Goal: Use online tool/utility: Utilize a website feature to perform a specific function

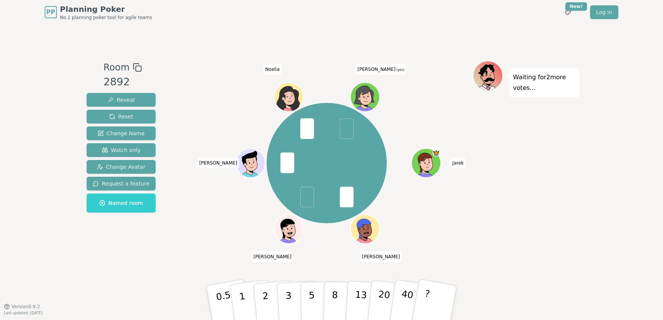
click at [242, 287] on button "1" at bounding box center [251, 311] width 45 height 62
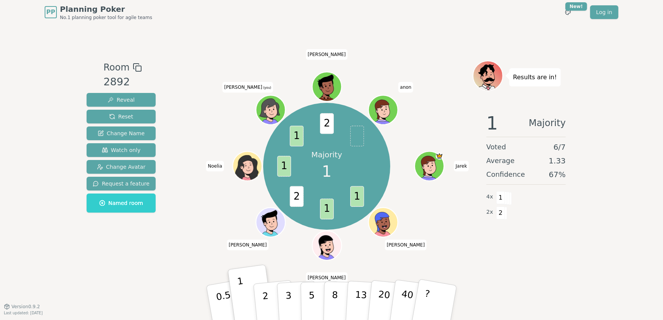
click at [267, 298] on p "2" at bounding box center [267, 311] width 10 height 42
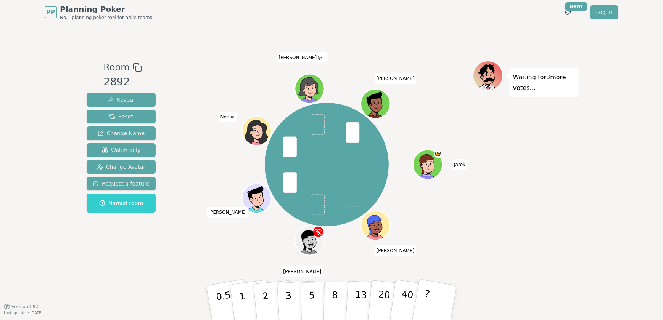
click at [291, 288] on button "3" at bounding box center [298, 310] width 42 height 59
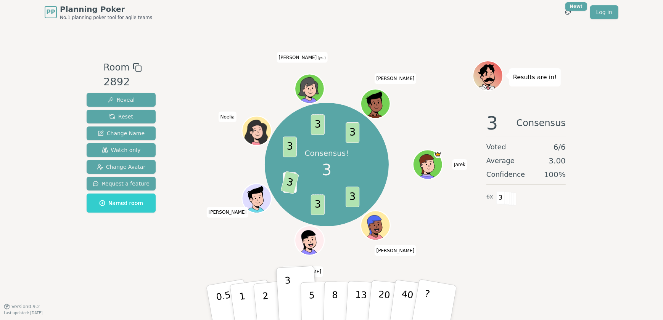
click at [18, 23] on header "PP Planning Poker No.1 planning poker tool for agile teams Toggle theme New! Lo…" at bounding box center [331, 12] width 663 height 24
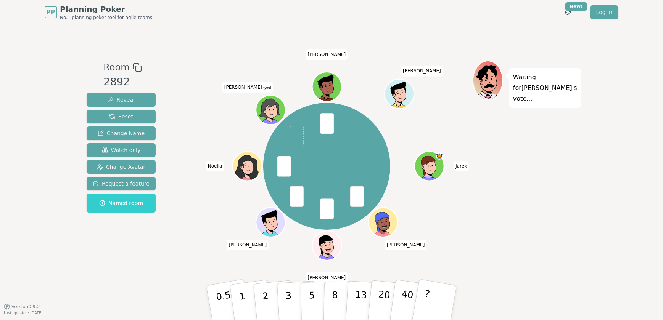
click at [287, 291] on p "3" at bounding box center [289, 311] width 8 height 42
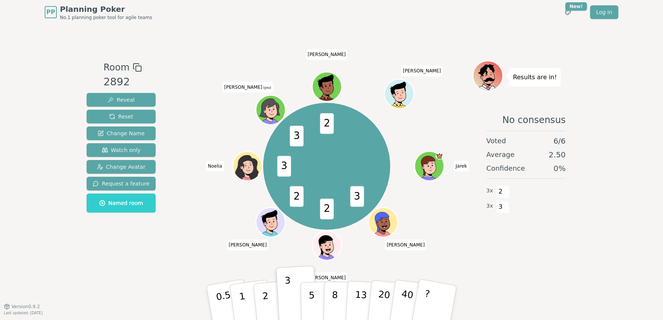
click at [266, 297] on p "2" at bounding box center [267, 311] width 10 height 42
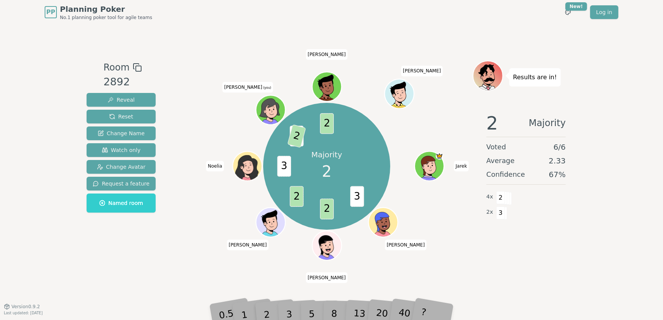
click at [289, 313] on div "3" at bounding box center [297, 303] width 24 height 28
click at [311, 133] on span "2" at bounding box center [310, 136] width 19 height 24
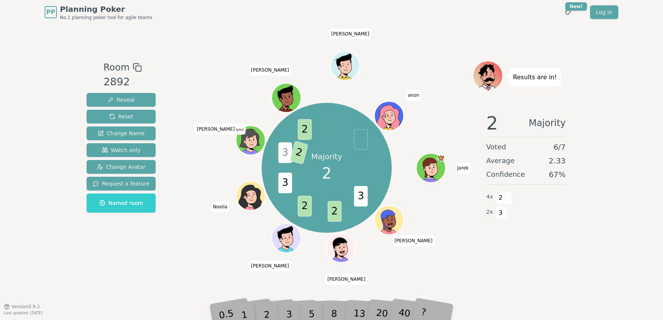
click at [281, 150] on span "3" at bounding box center [285, 153] width 14 height 21
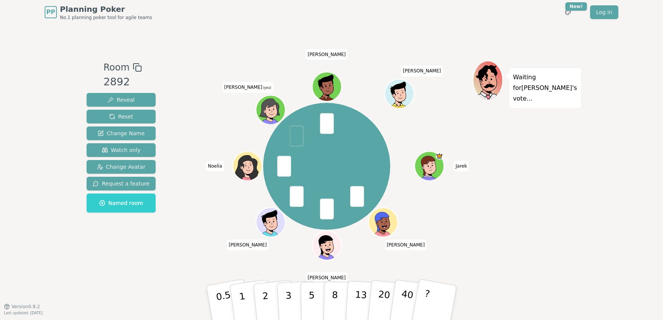
click at [287, 297] on p "3" at bounding box center [289, 311] width 8 height 42
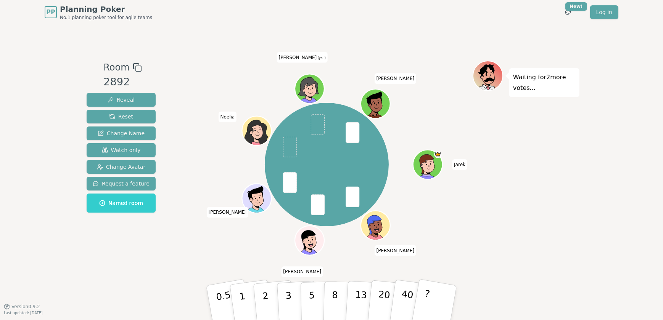
click at [286, 290] on p "3" at bounding box center [289, 311] width 8 height 42
click at [286, 288] on p "3" at bounding box center [288, 296] width 8 height 42
